Goal: Find specific page/section: Find specific page/section

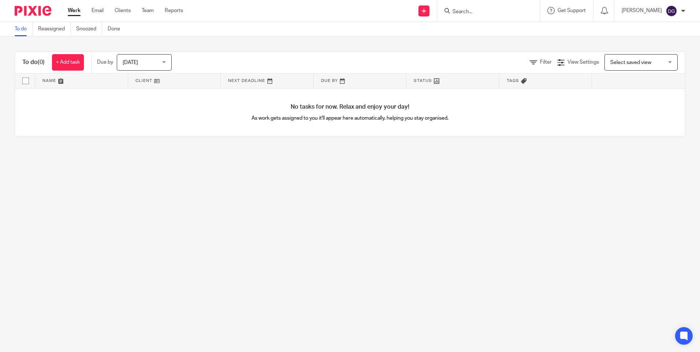
click at [467, 13] on input "Search" at bounding box center [485, 12] width 66 height 7
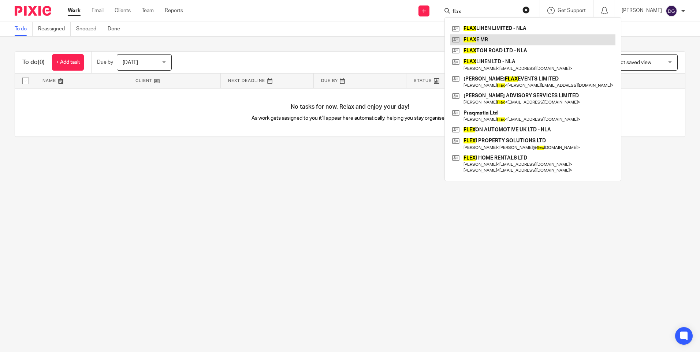
type input "flax"
click at [476, 43] on link at bounding box center [533, 39] width 165 height 11
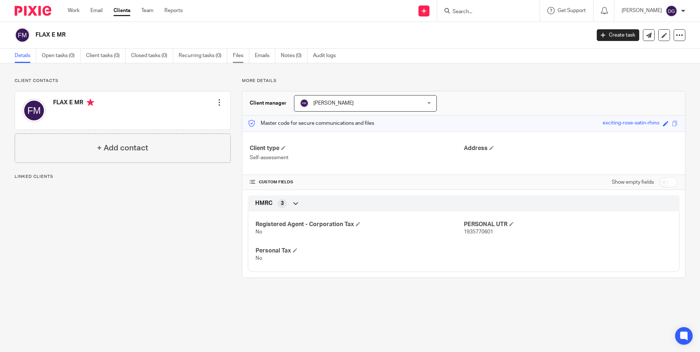
click at [245, 58] on link "Files" at bounding box center [241, 56] width 16 height 14
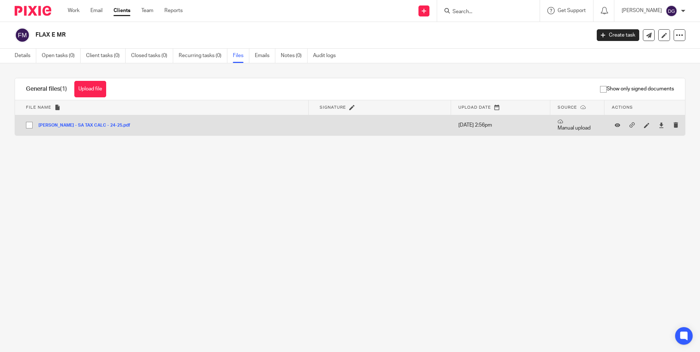
click at [103, 126] on button "ELI FLAX - SA TAX CALC - 24-25.pdf" at bounding box center [86, 125] width 97 height 5
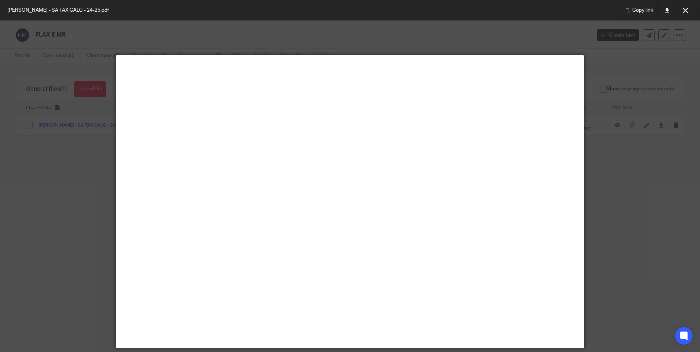
click at [624, 199] on div at bounding box center [350, 176] width 700 height 352
click at [685, 16] on button at bounding box center [686, 10] width 15 height 15
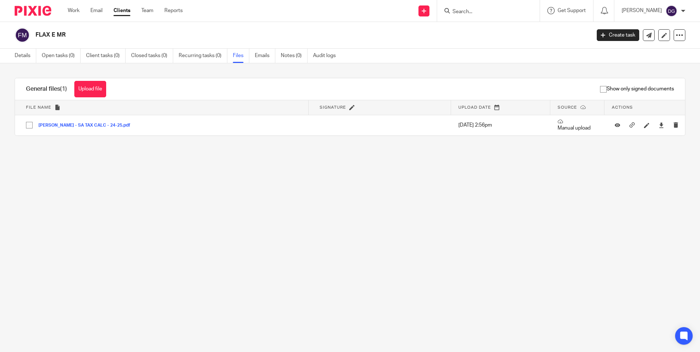
drag, startPoint x: 493, startPoint y: 8, endPoint x: 489, endPoint y: 9, distance: 4.2
click at [493, 8] on form at bounding box center [491, 10] width 78 height 9
click at [471, 12] on input "Search" at bounding box center [485, 12] width 66 height 7
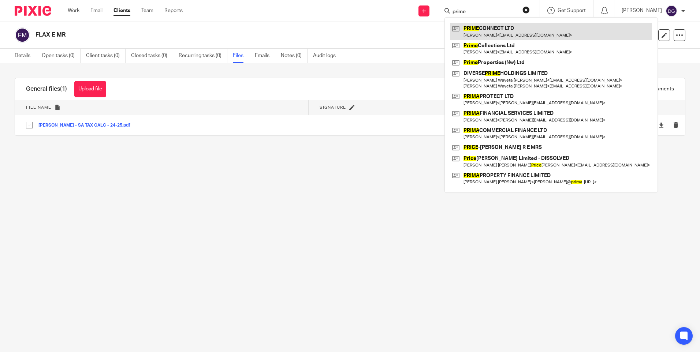
type input "prime"
click at [496, 34] on link at bounding box center [552, 31] width 202 height 17
